Goal: Find specific page/section: Find specific page/section

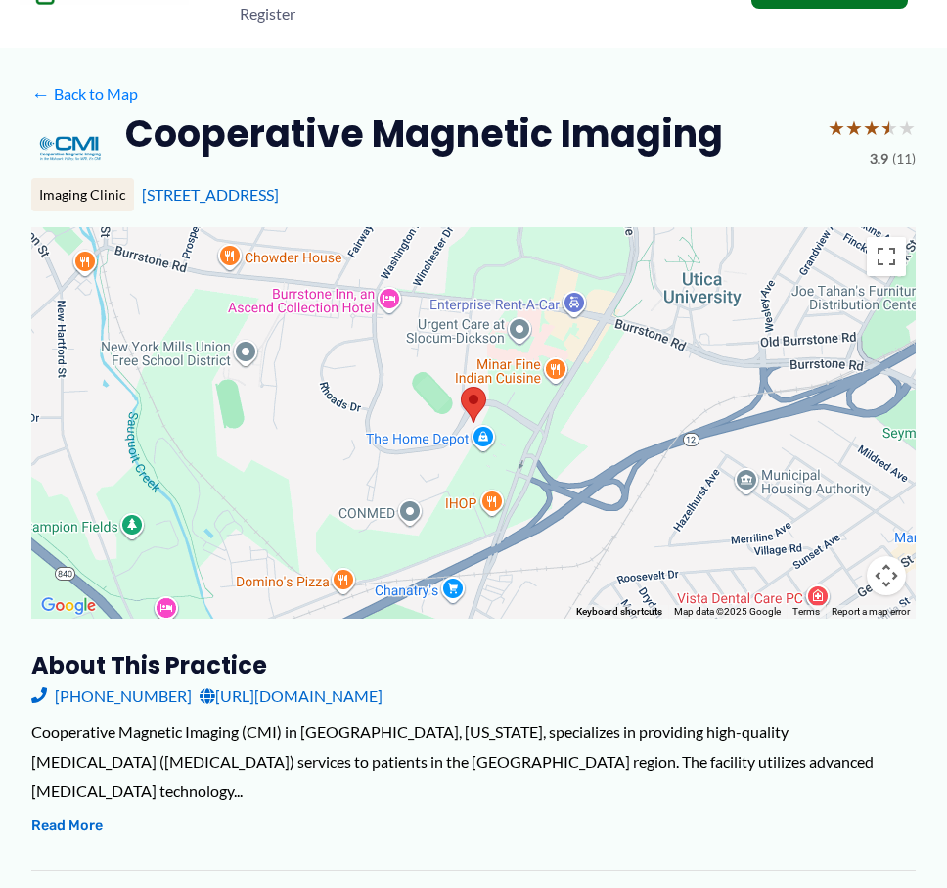
scroll to position [294, 0]
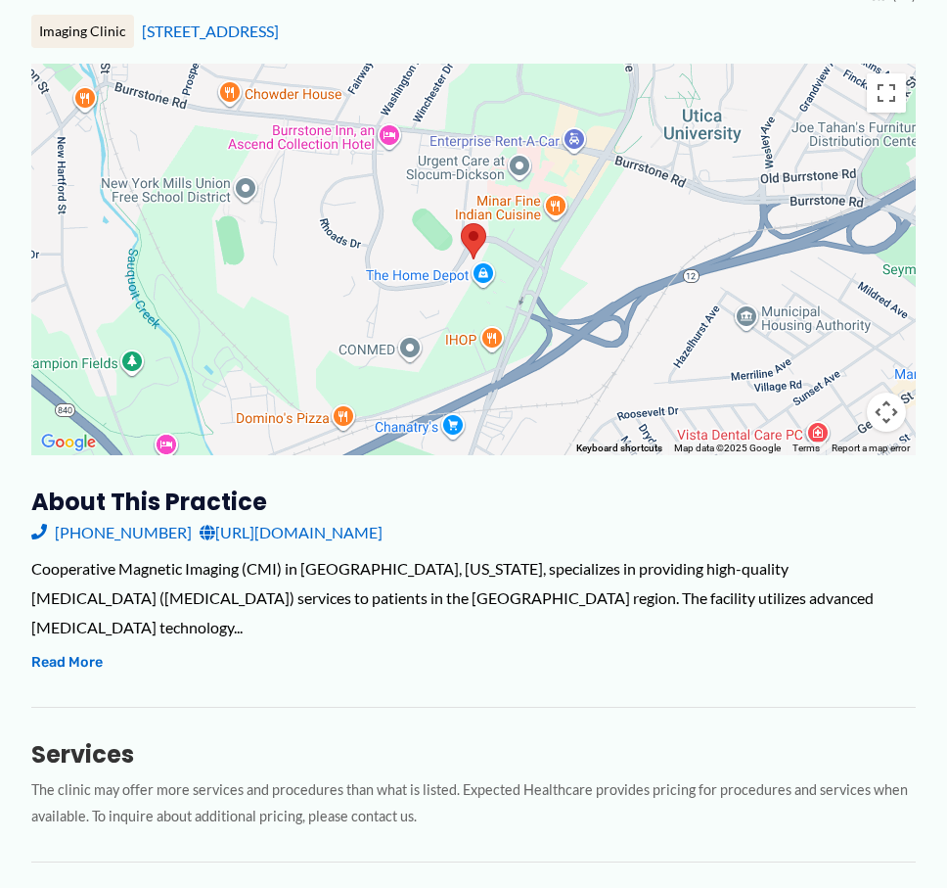
click at [351, 707] on div "Services The clinic may offer more services and procedures than what is listed.…" at bounding box center [473, 768] width 885 height 123
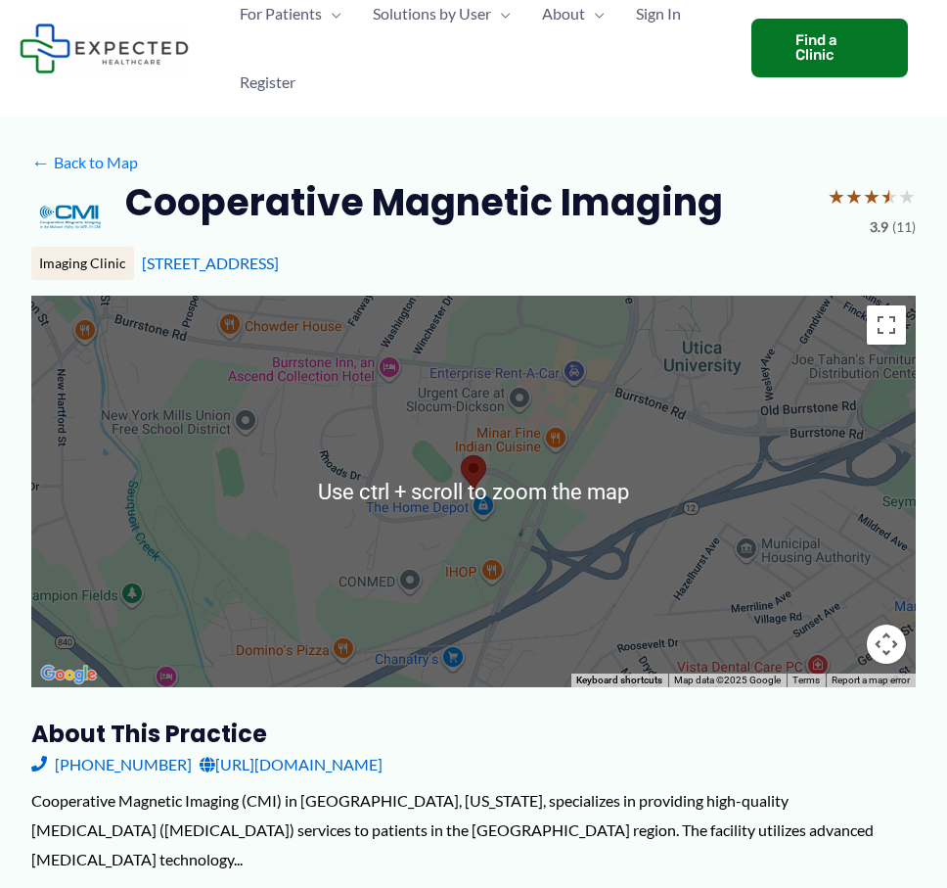
scroll to position [0, 0]
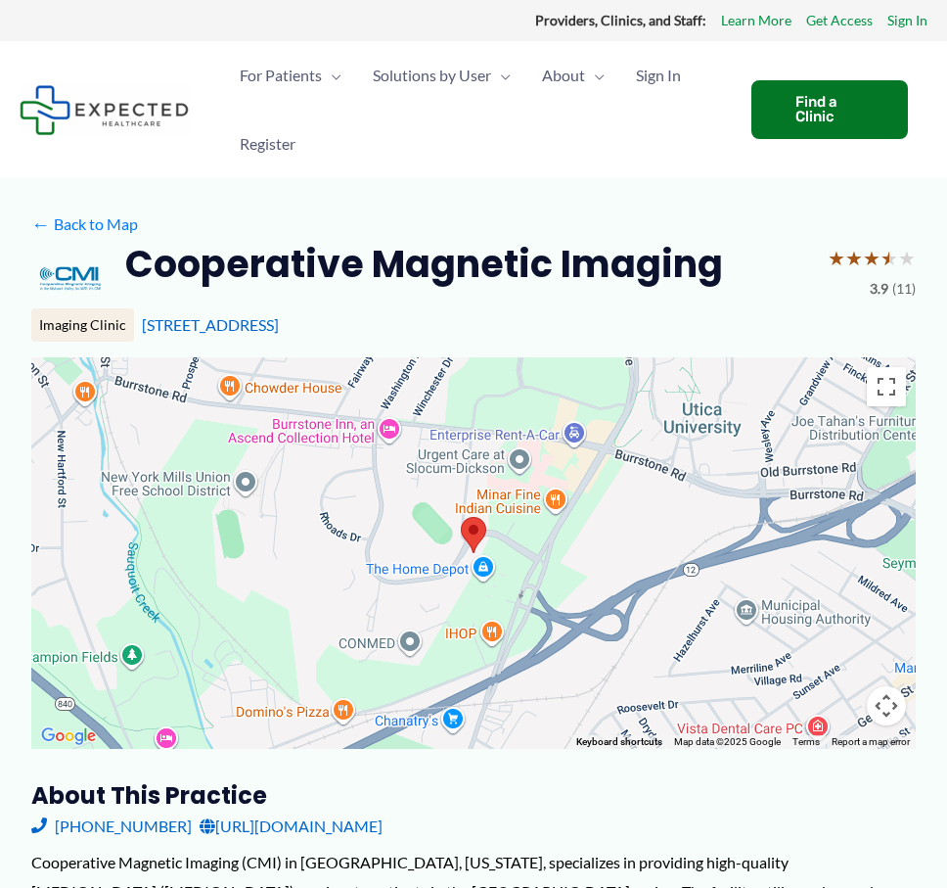
click at [63, 319] on div "Imaging Clinic" at bounding box center [82, 324] width 103 height 33
click at [850, 93] on div "Find a Clinic" at bounding box center [830, 109] width 157 height 59
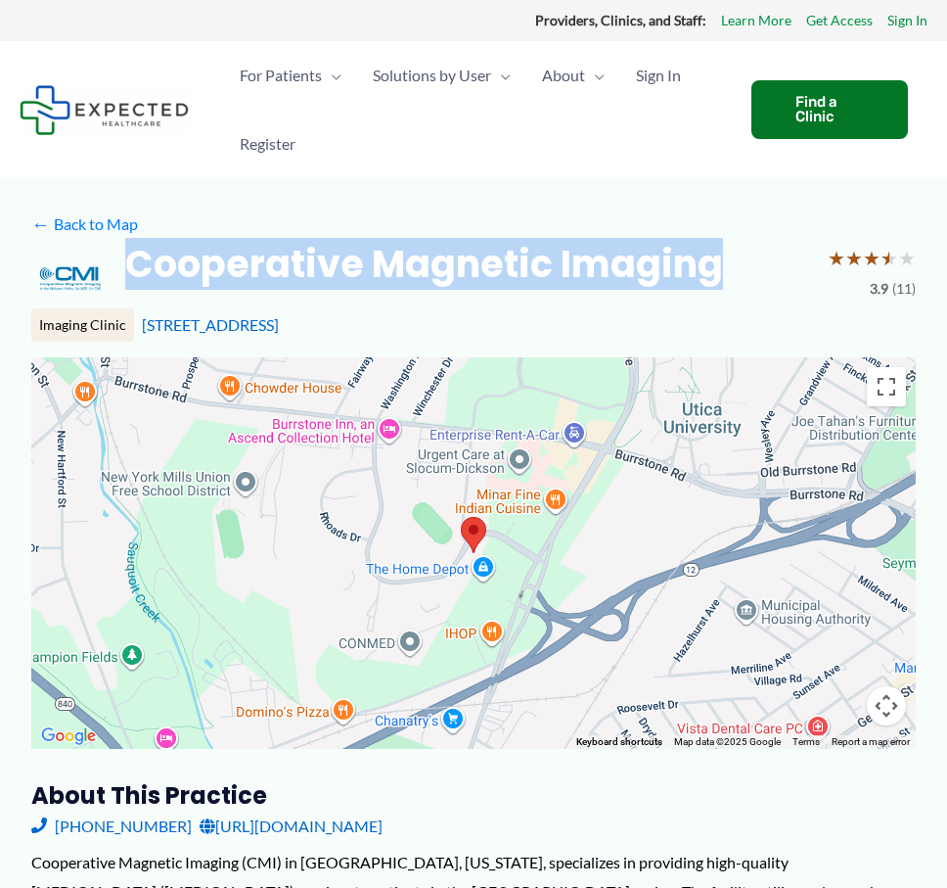
drag, startPoint x: 130, startPoint y: 270, endPoint x: 719, endPoint y: 260, distance: 589.3
click at [719, 260] on h2 "Cooperative Magnetic Imaging" at bounding box center [424, 264] width 598 height 48
copy h2 "Cooperative Magnetic Imaging"
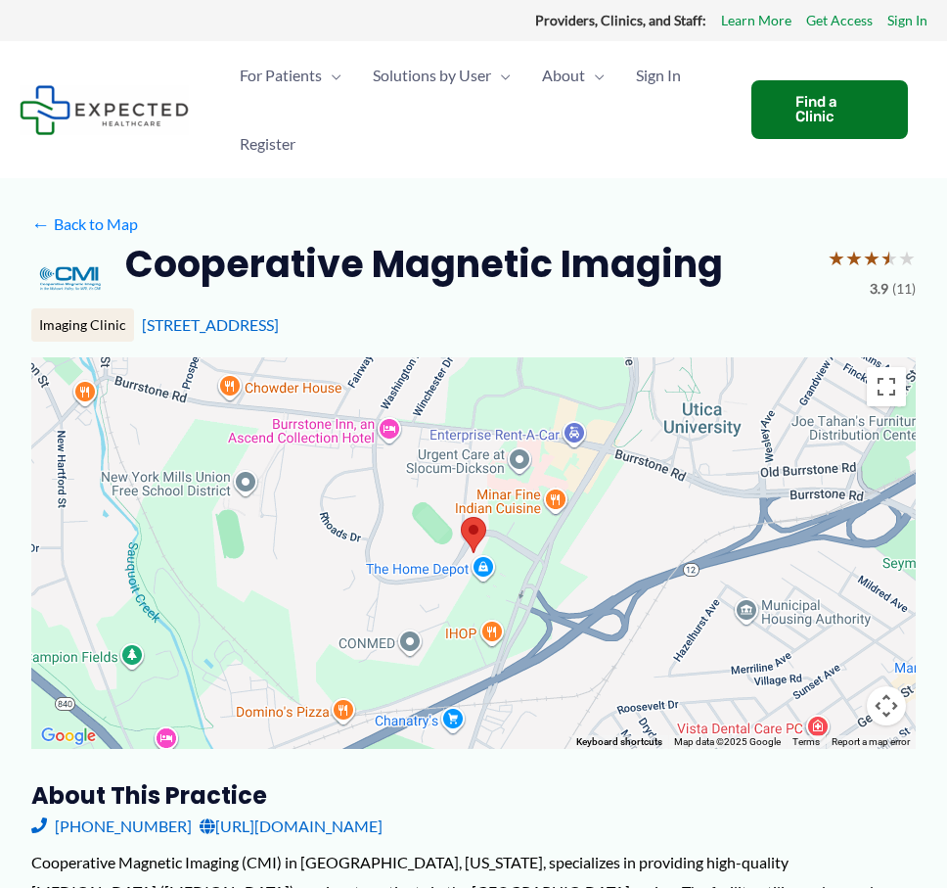
click at [879, 256] on span "★" at bounding box center [872, 258] width 18 height 36
click at [329, 777] on div "← Move left → Move right ↑ Move up ↓ Move down + Zoom in - Zoom out Home Jump l…" at bounding box center [473, 797] width 885 height 880
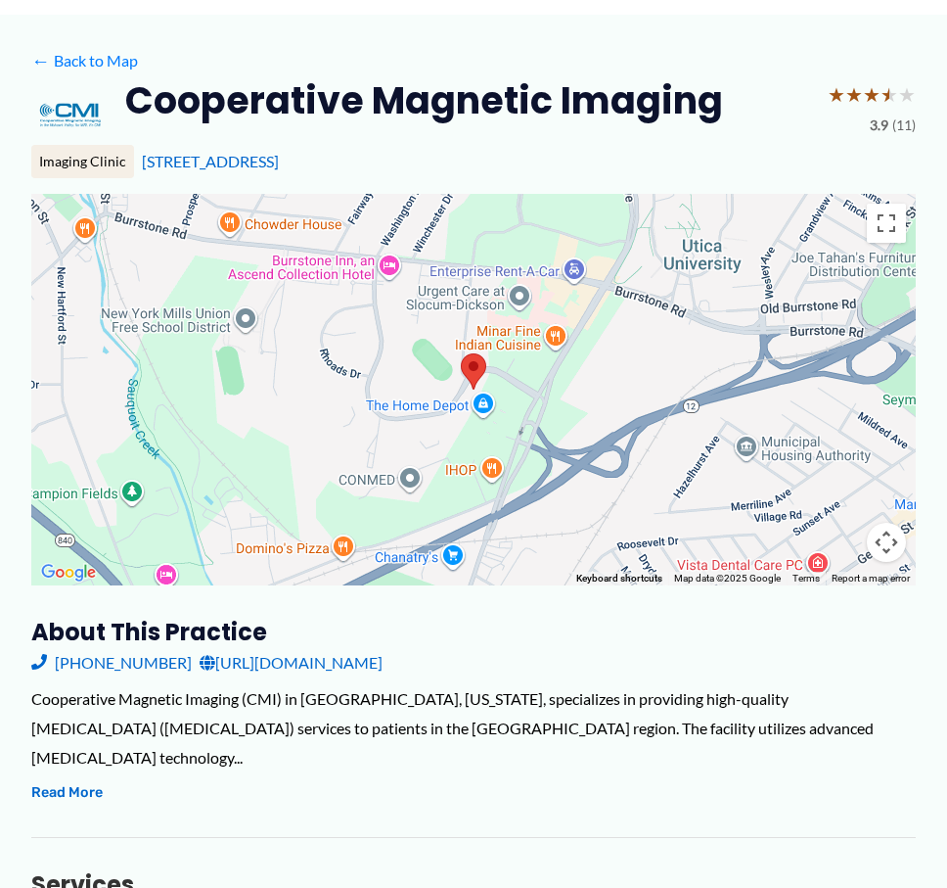
scroll to position [294, 0]
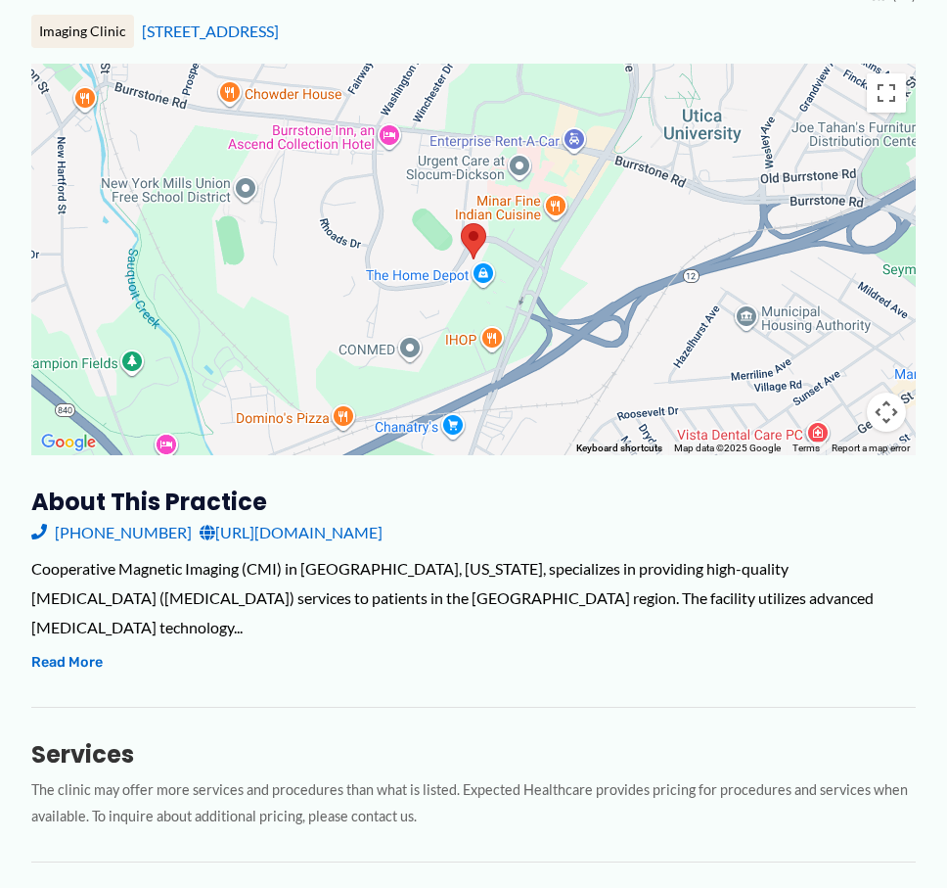
click at [452, 497] on h3 "About this practice" at bounding box center [473, 501] width 885 height 30
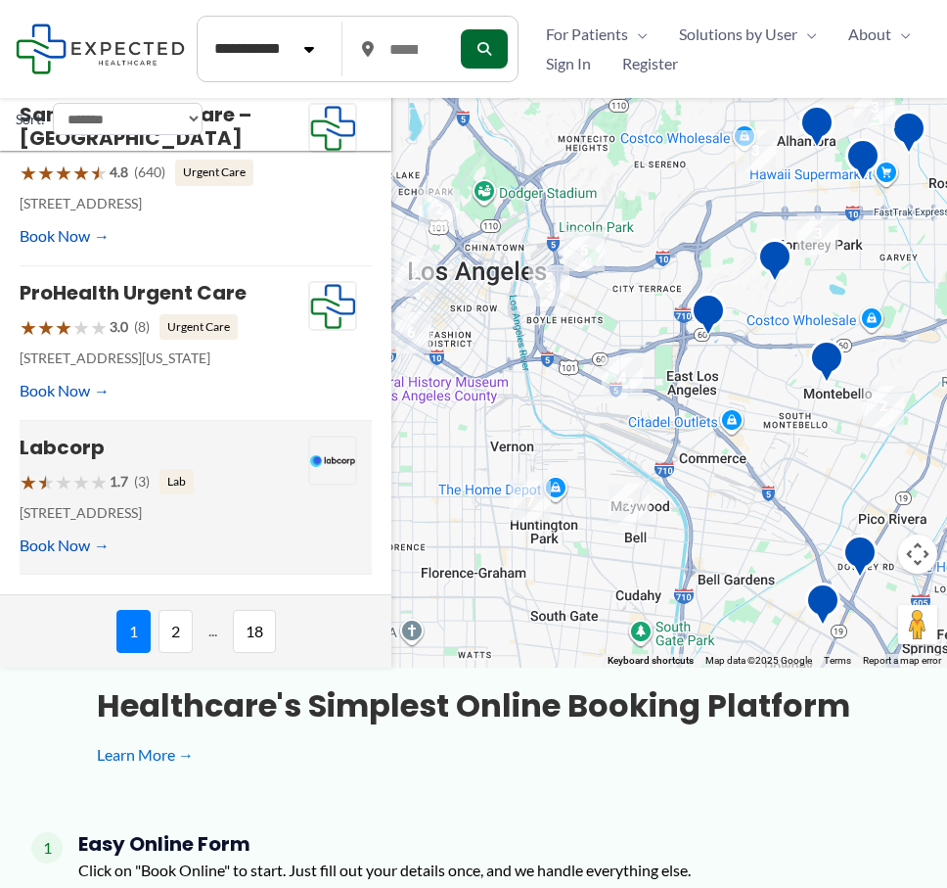
scroll to position [359, 0]
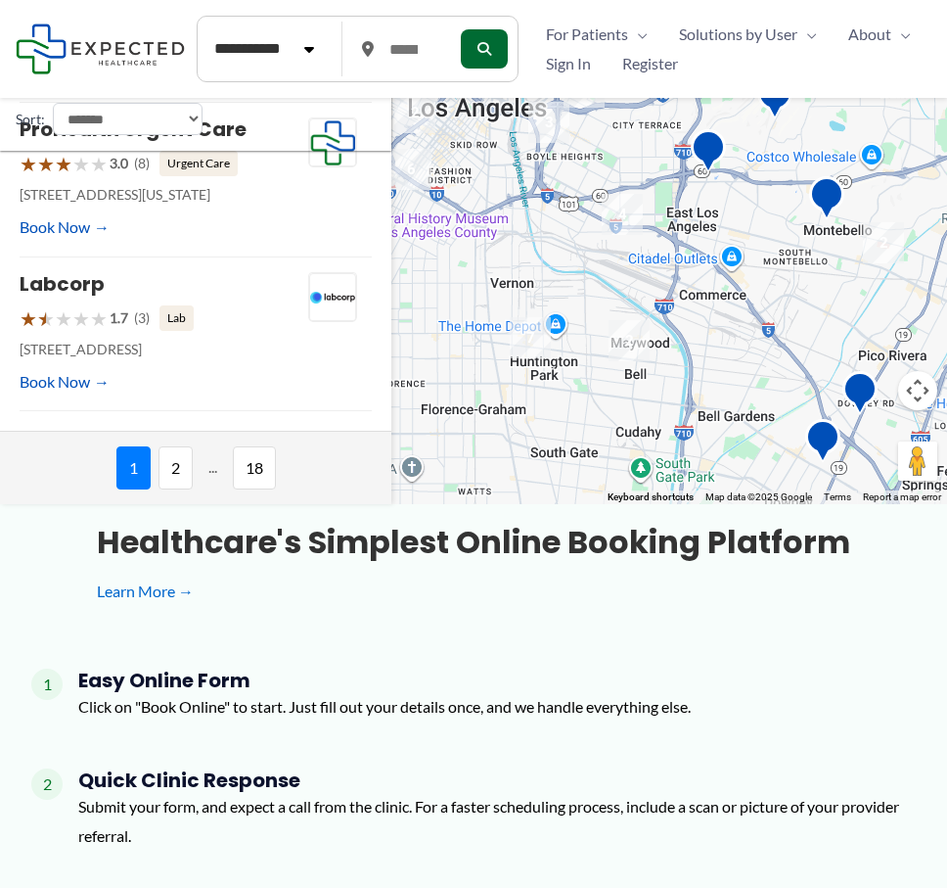
click at [174, 473] on span "2" at bounding box center [176, 467] width 34 height 43
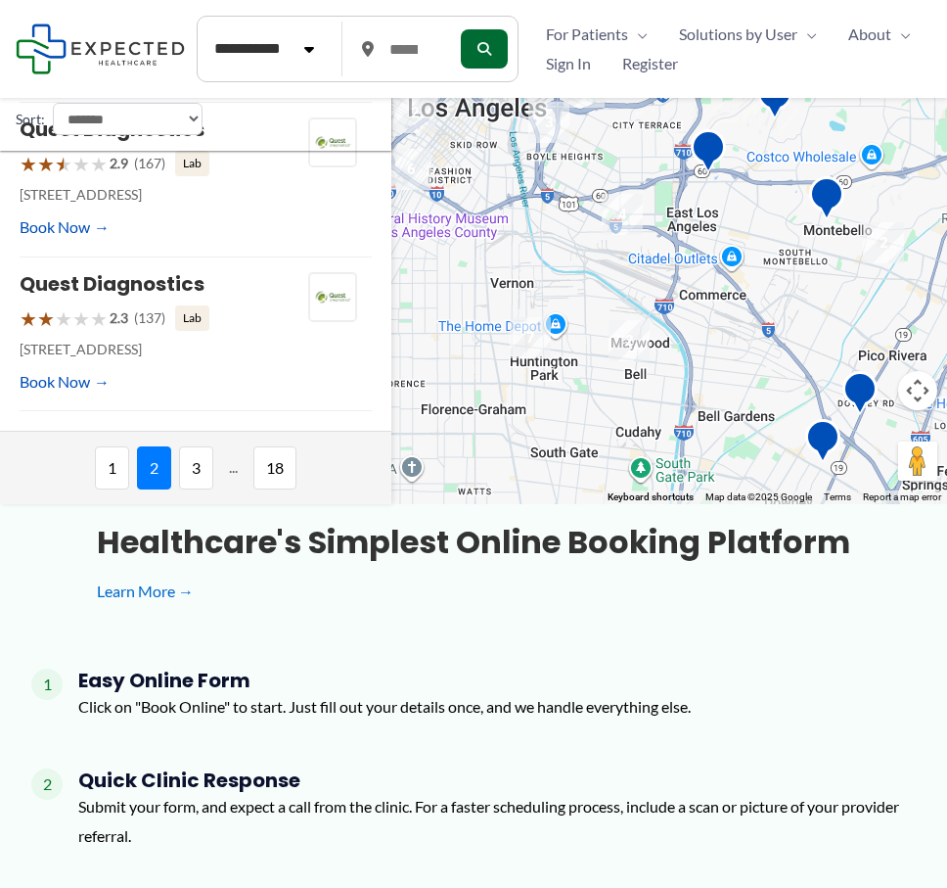
scroll to position [1152, 0]
